Goal: Navigation & Orientation: Find specific page/section

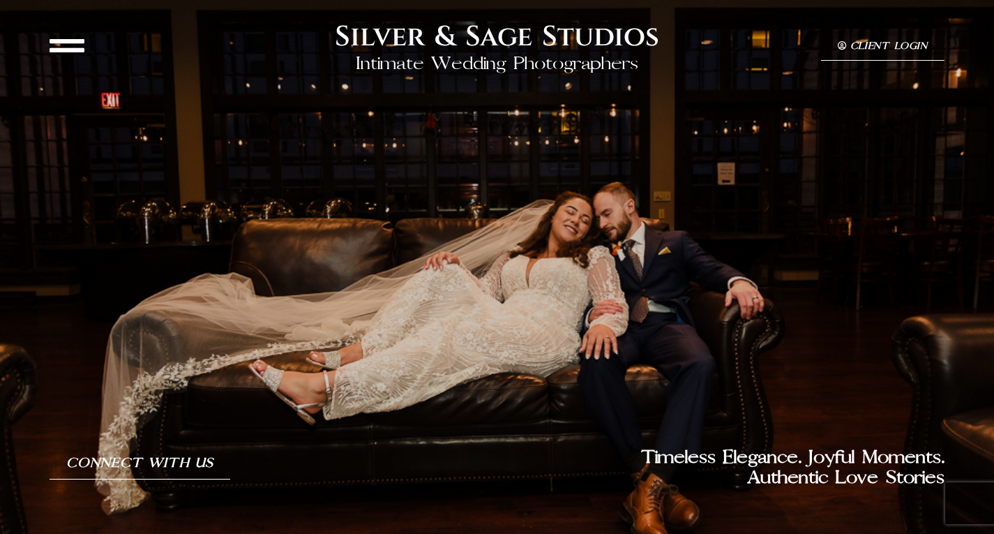
click at [67, 47] on icon at bounding box center [67, 45] width 35 height 35
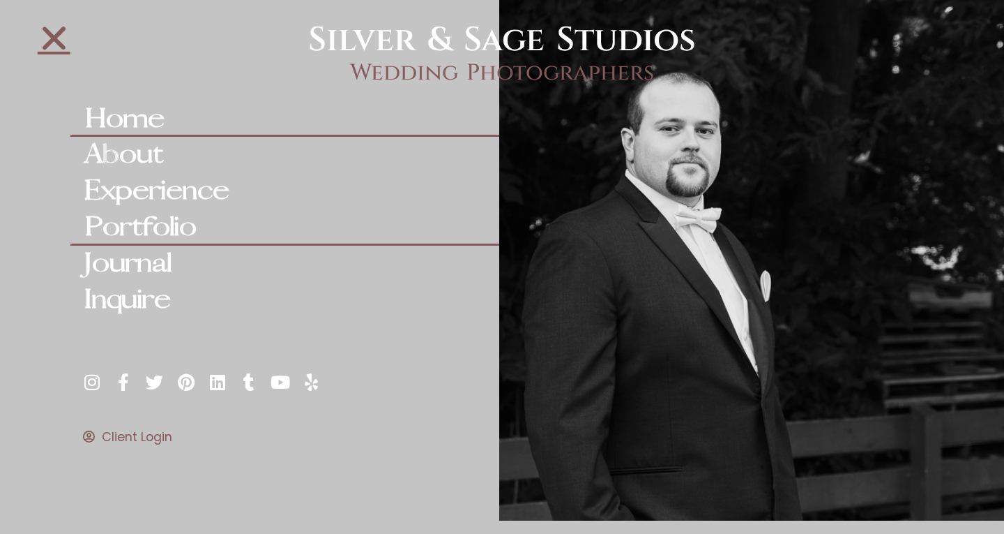
click at [160, 225] on link "Portfolio" at bounding box center [284, 227] width 429 height 36
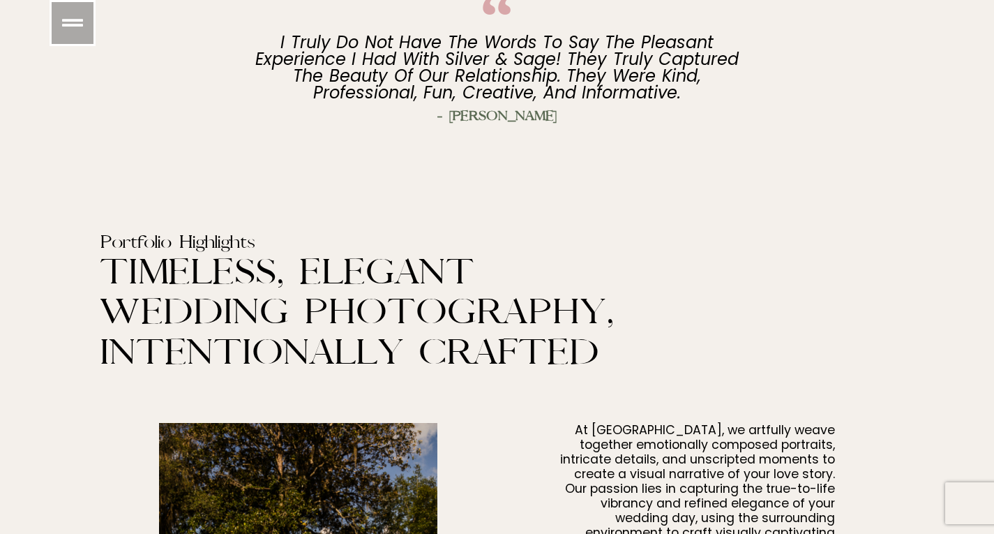
scroll to position [278, 0]
